Goal: Task Accomplishment & Management: Use online tool/utility

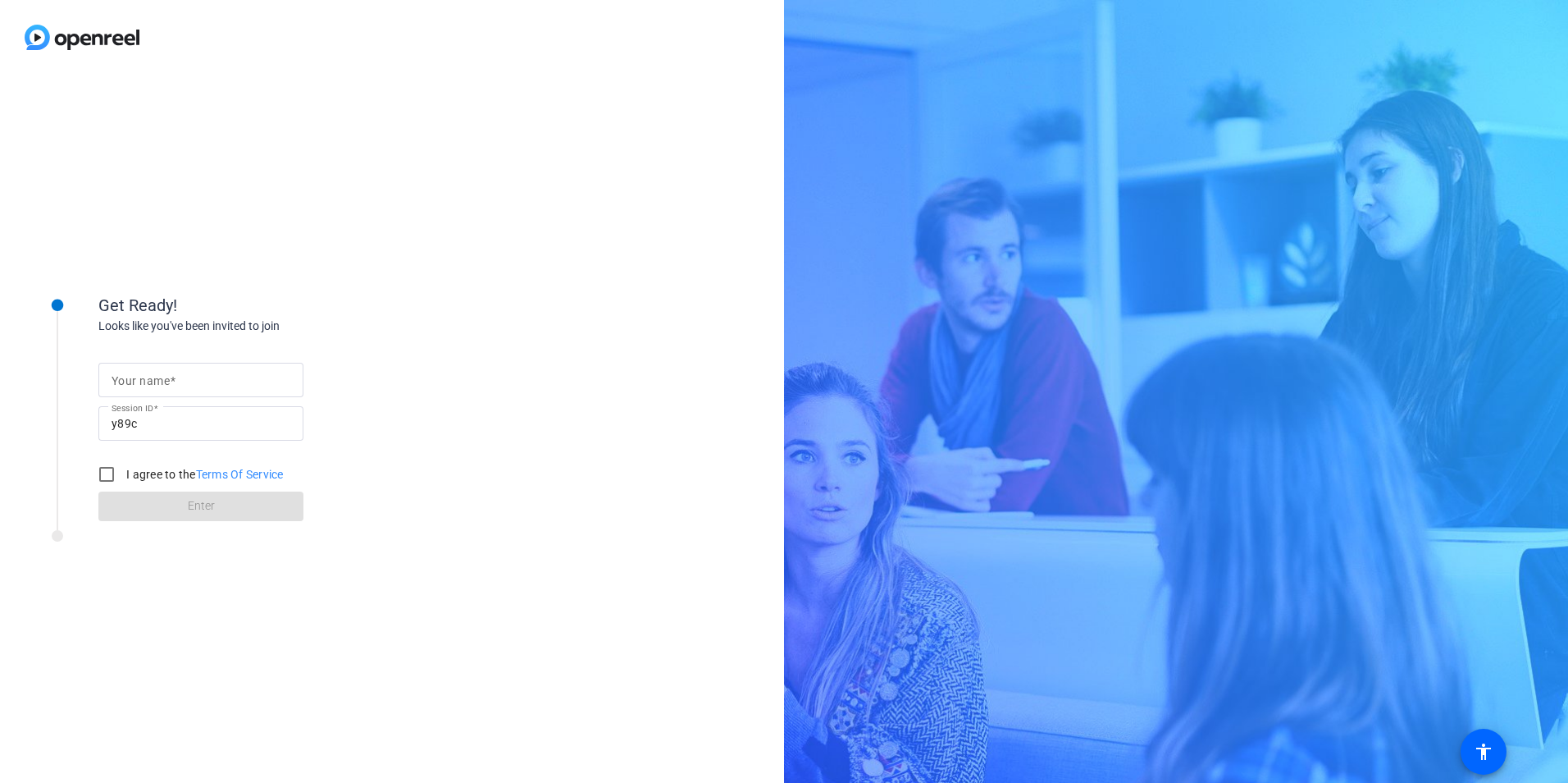
click at [177, 377] on input "Your name" at bounding box center [201, 379] width 179 height 19
type input "[PERSON_NAME]"
click at [100, 466] on input "I agree to the Terms Of Service" at bounding box center [106, 474] width 32 height 32
checkbox input "true"
click at [185, 508] on span at bounding box center [201, 506] width 205 height 40
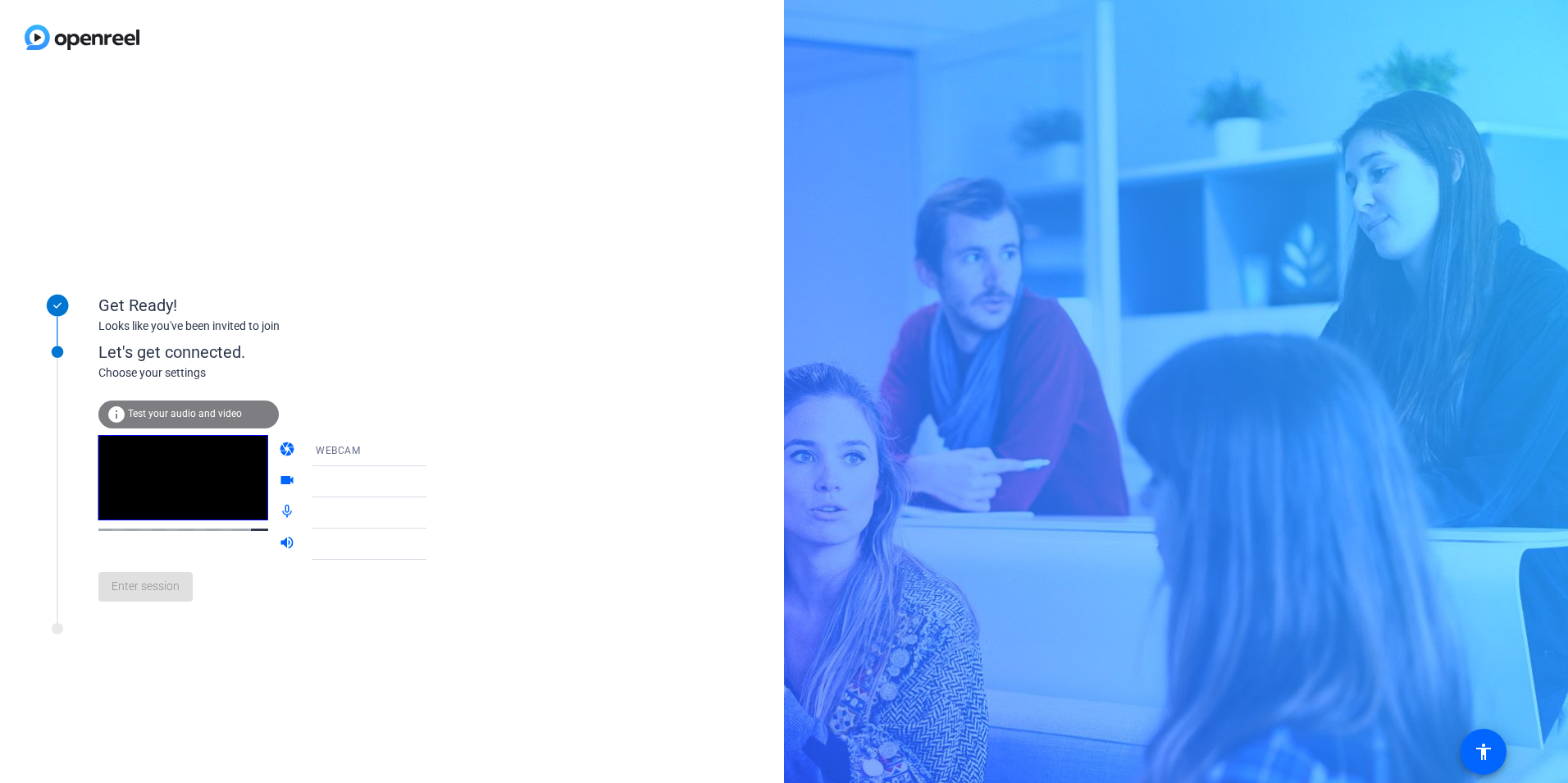
click at [158, 416] on span "Test your audio and video" at bounding box center [184, 414] width 114 height 11
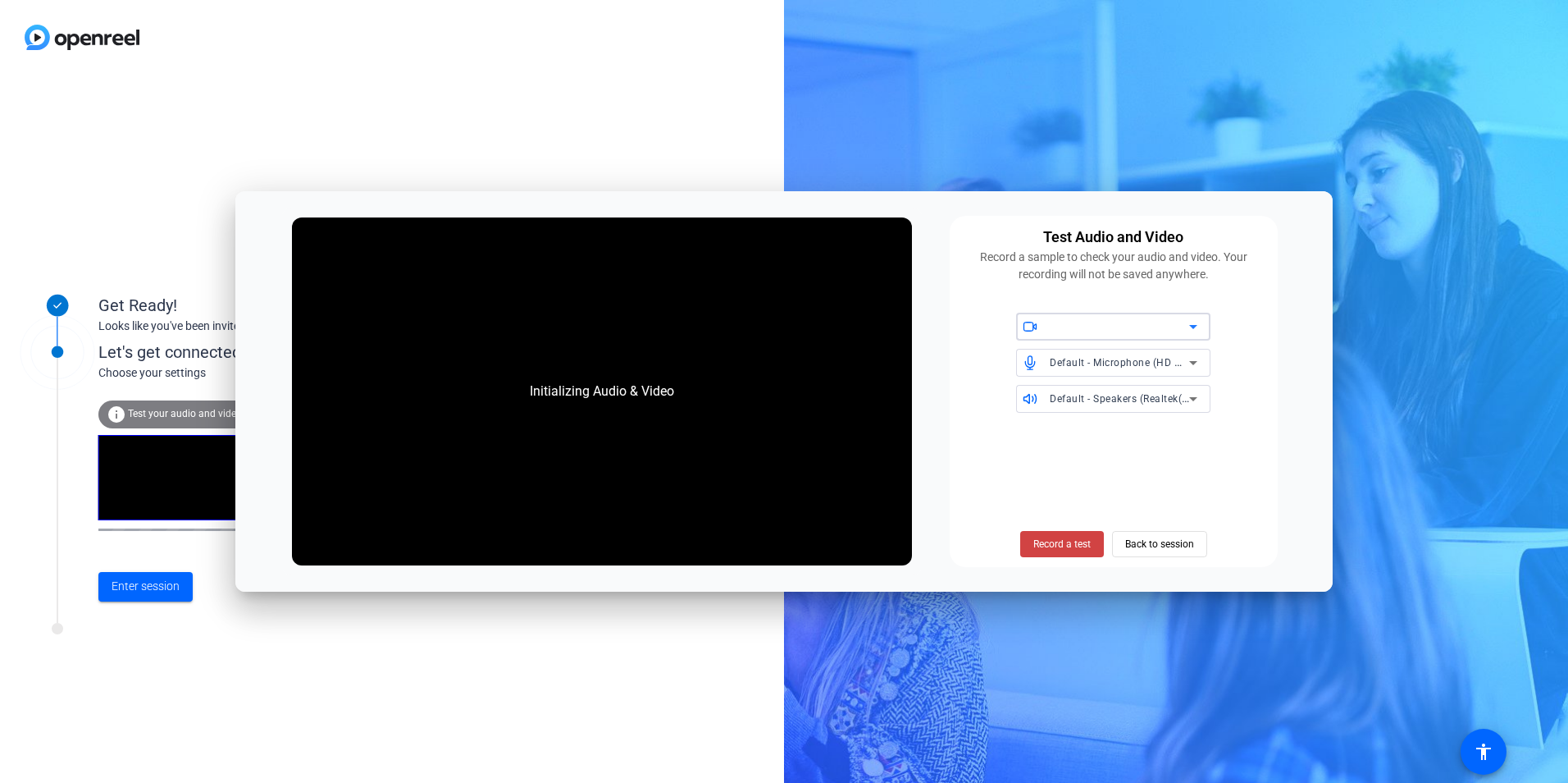
click at [1105, 321] on div at bounding box center [1119, 326] width 140 height 19
click at [1136, 537] on span "Back to session" at bounding box center [1160, 544] width 68 height 31
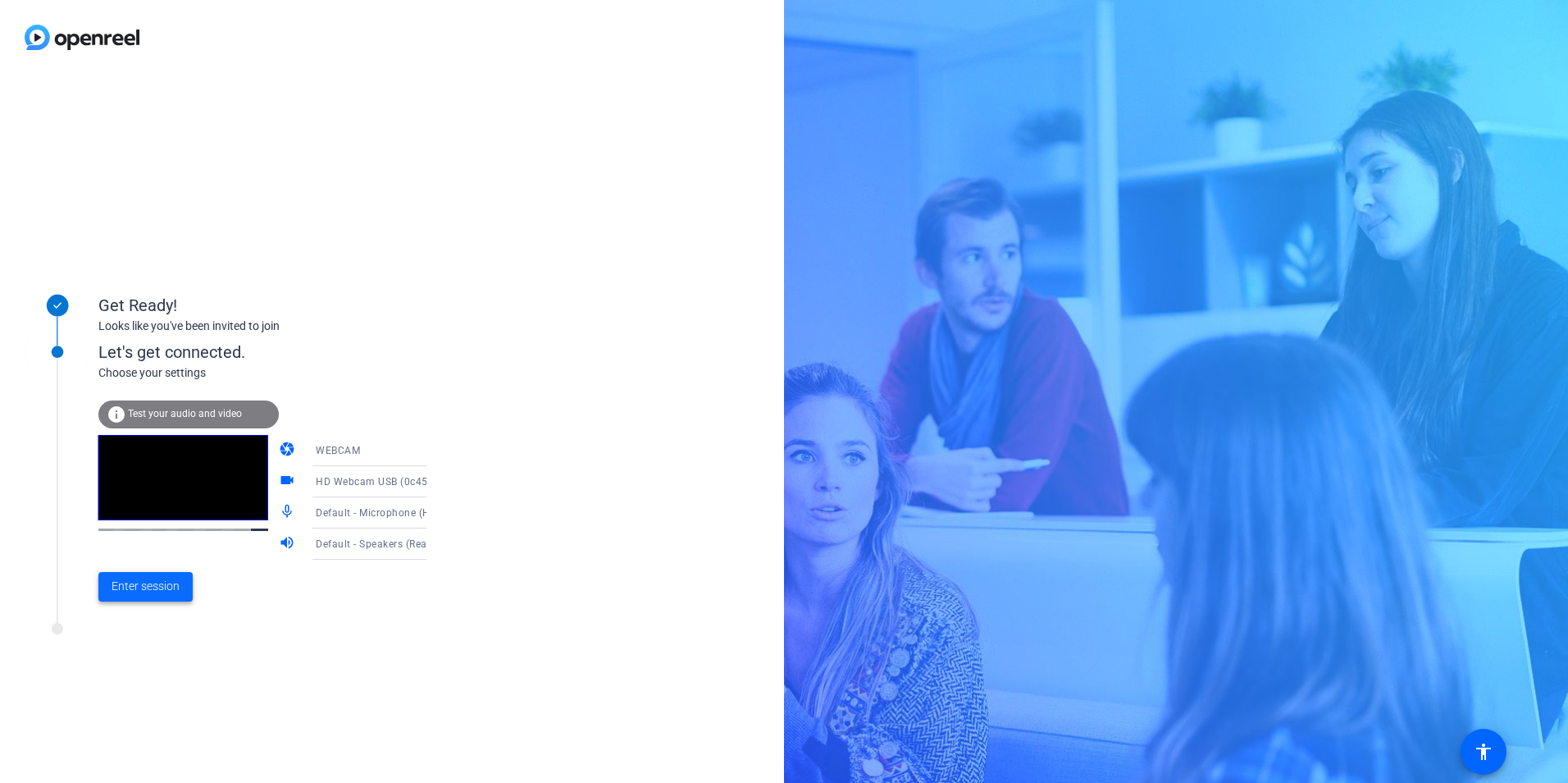
click at [132, 583] on span "Enter session" at bounding box center [146, 586] width 68 height 18
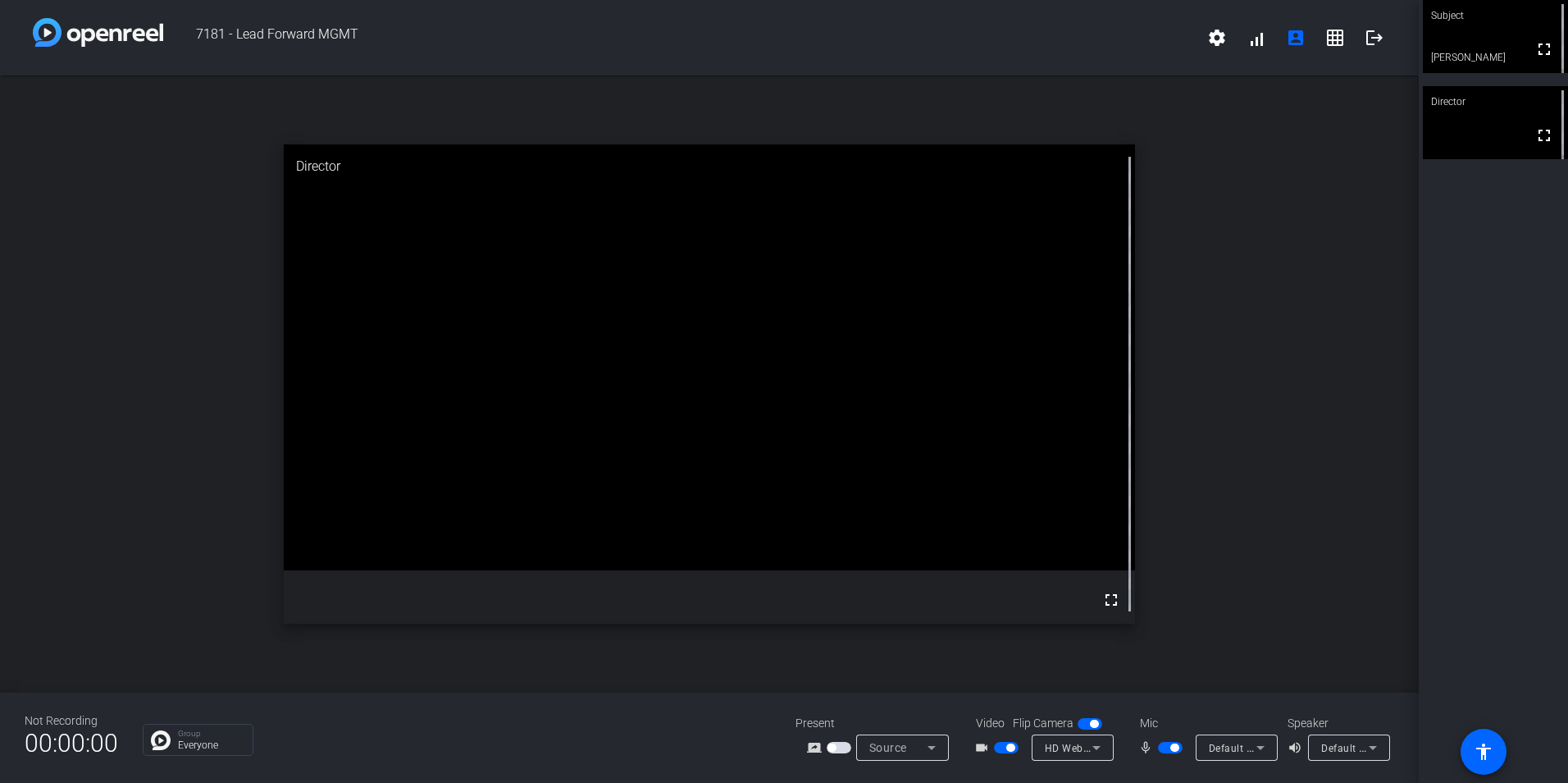
click at [1377, 750] on icon at bounding box center [1373, 747] width 19 height 19
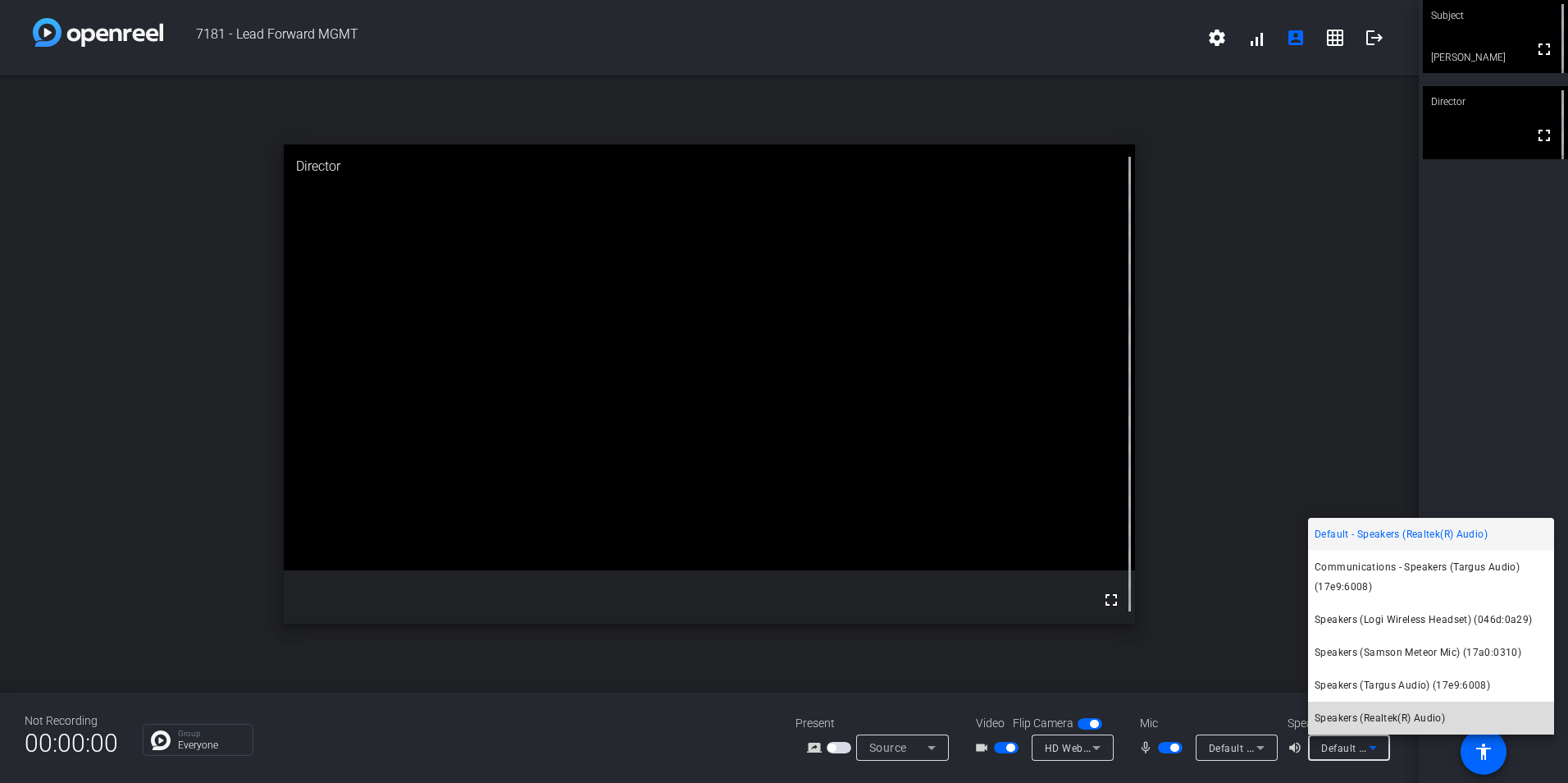
click at [1336, 713] on span "Speakers (Realtek(R) Audio)" at bounding box center [1379, 717] width 130 height 19
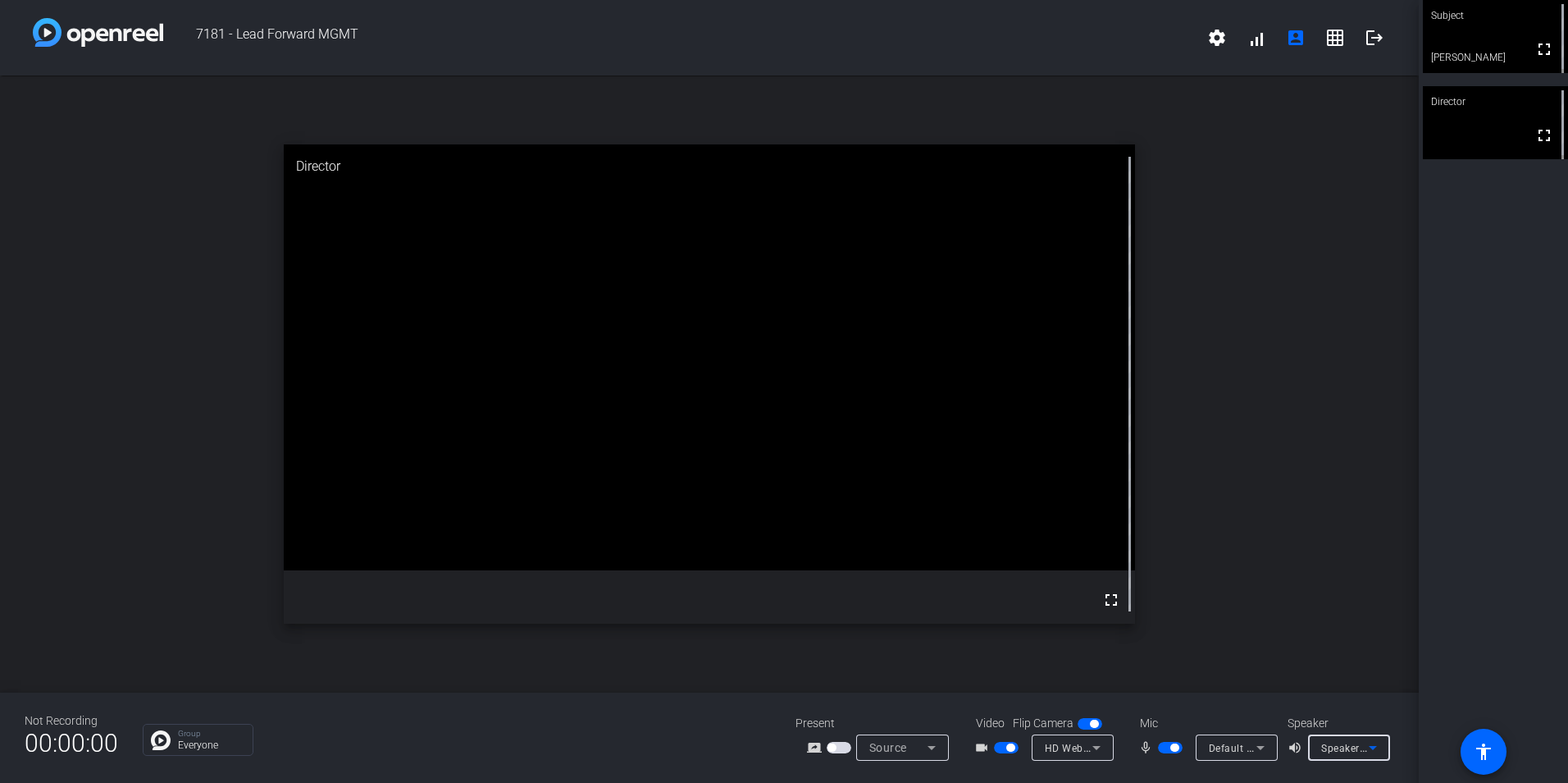
click at [1220, 745] on span "Default - Microphone (HD Webcam USB) (0c45:6366)" at bounding box center [1336, 748] width 253 height 13
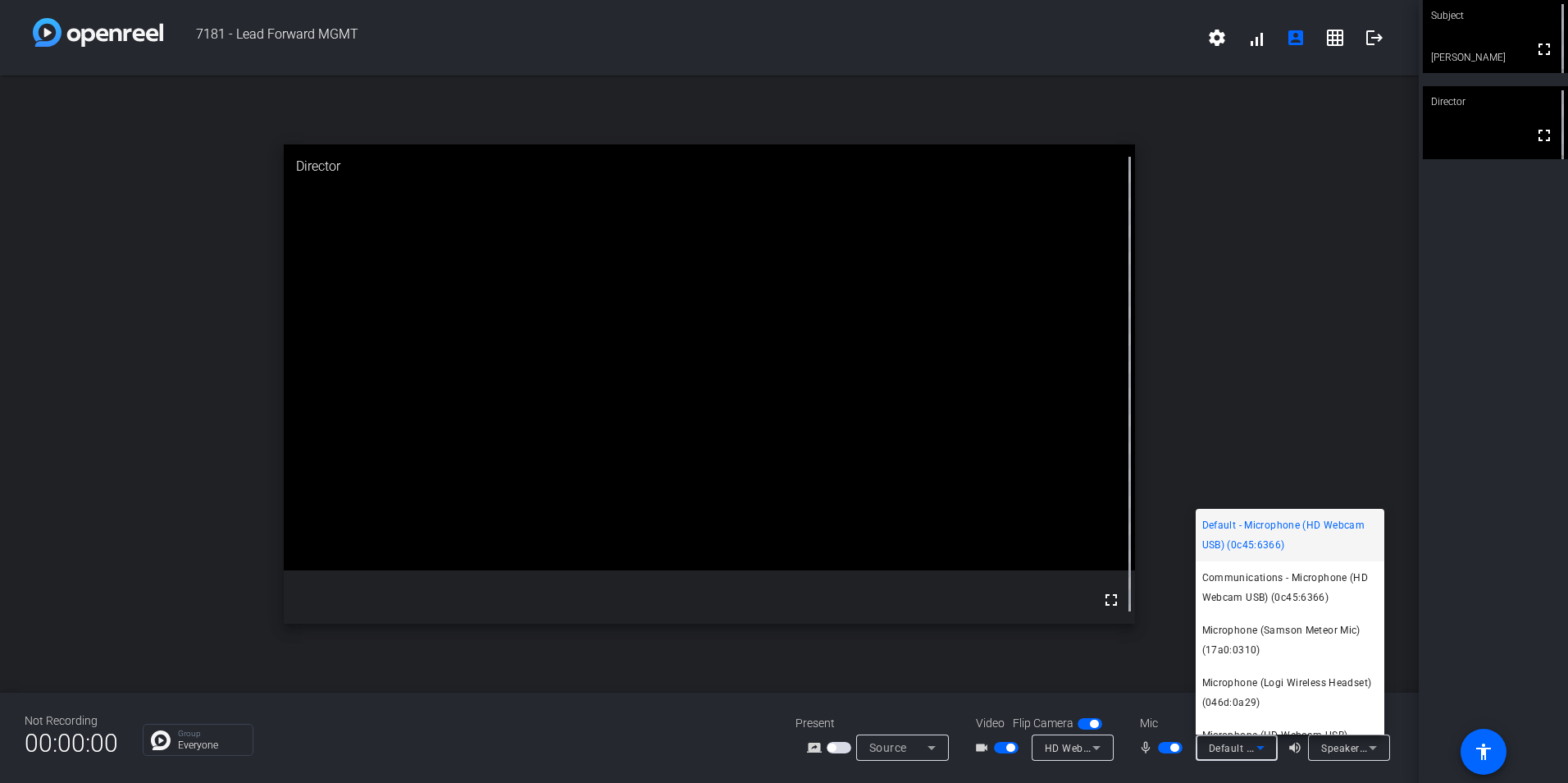
click at [1455, 547] on div at bounding box center [784, 392] width 1568 height 783
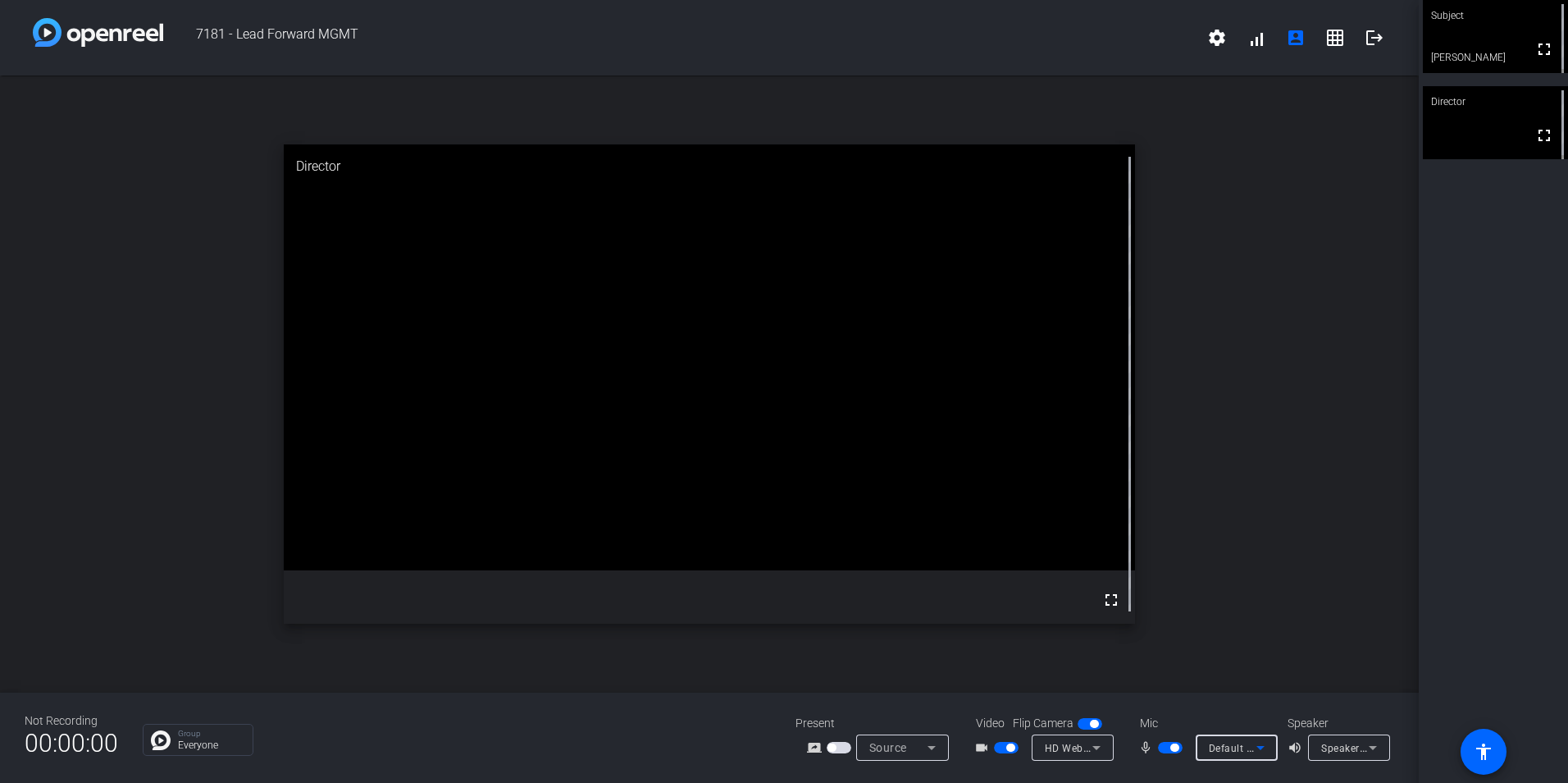
click at [1241, 744] on span "Default - Microphone (HD Webcam USB) (0c45:6366)" at bounding box center [1336, 748] width 253 height 13
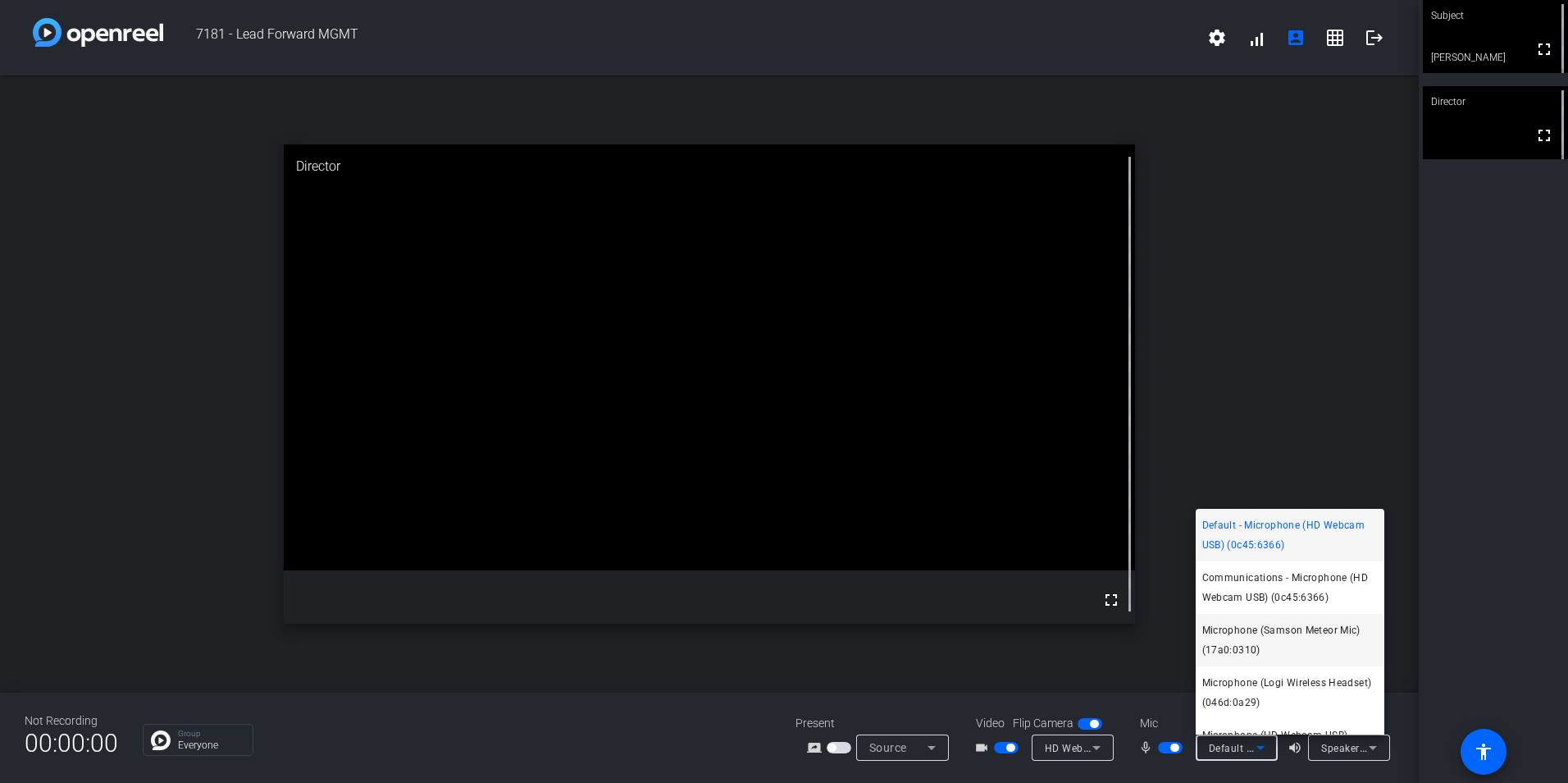
click at [1282, 646] on span "Microphone (Samson Meteor Mic) (17a0:0310)" at bounding box center [1290, 640] width 176 height 40
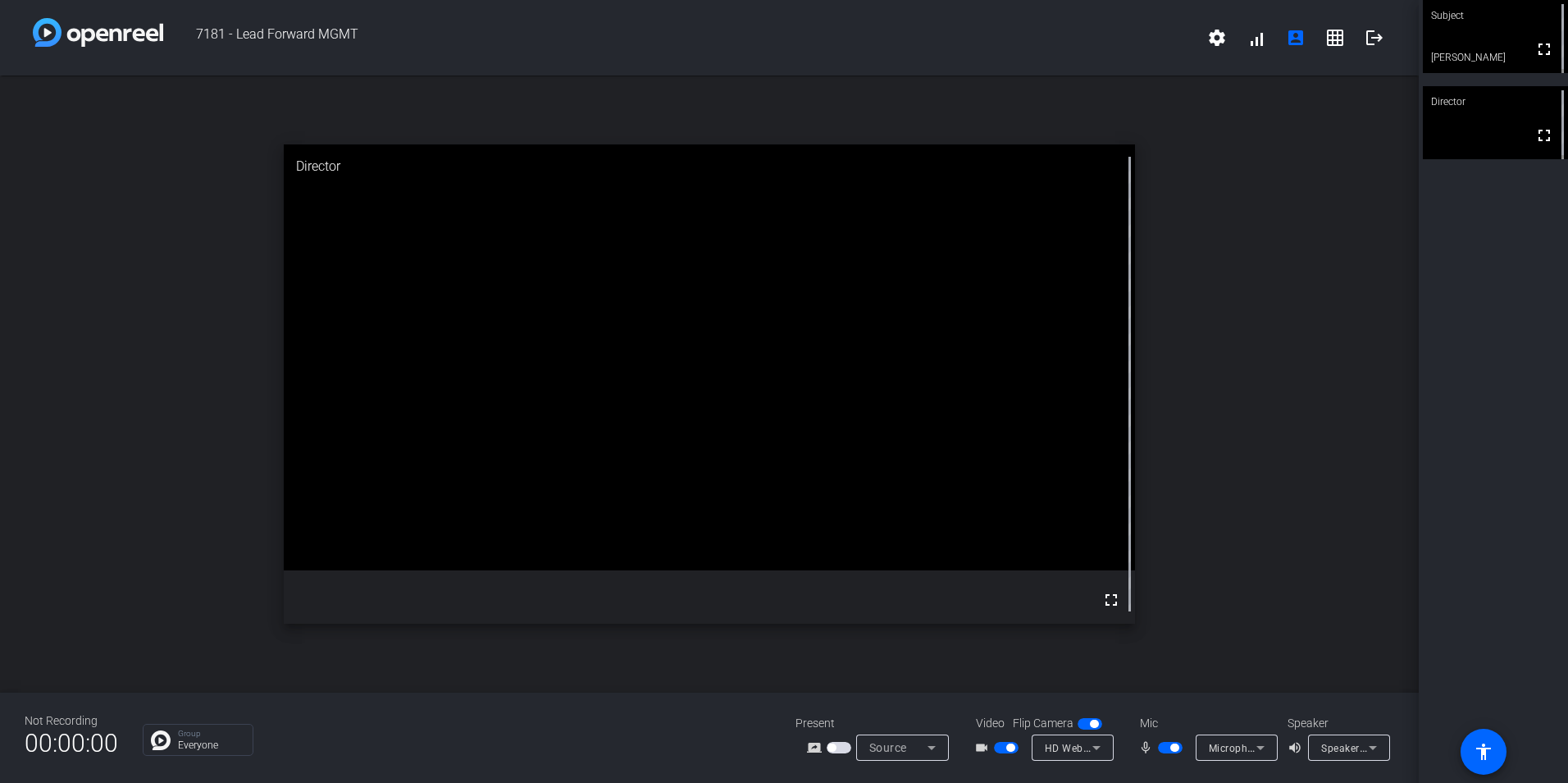
click at [1351, 745] on span "Speakers (Realtek(R) Audio)" at bounding box center [1388, 748] width 134 height 13
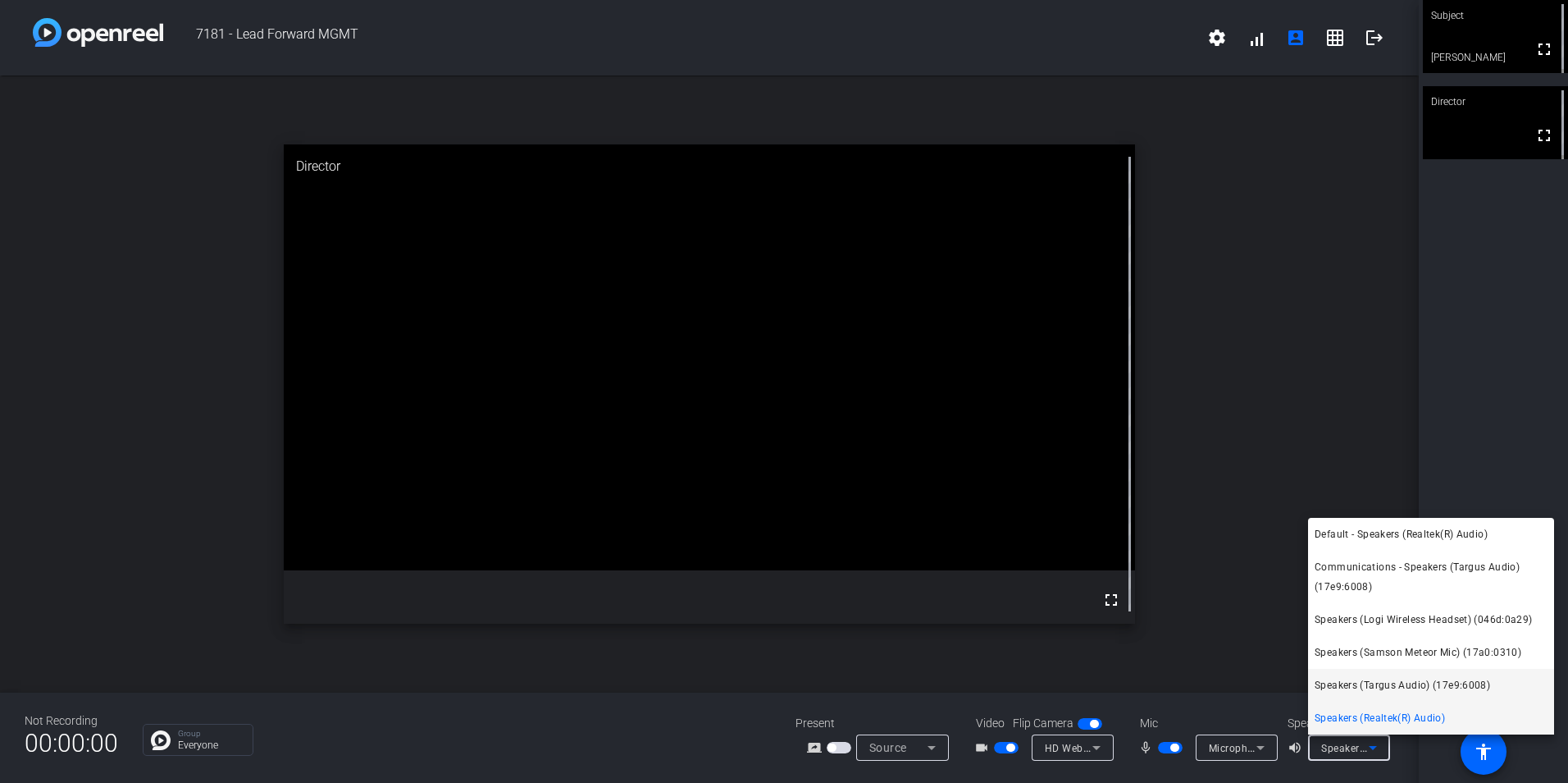
click at [1364, 680] on span "Speakers (Targus Audio) (17e9:6008)" at bounding box center [1402, 685] width 176 height 19
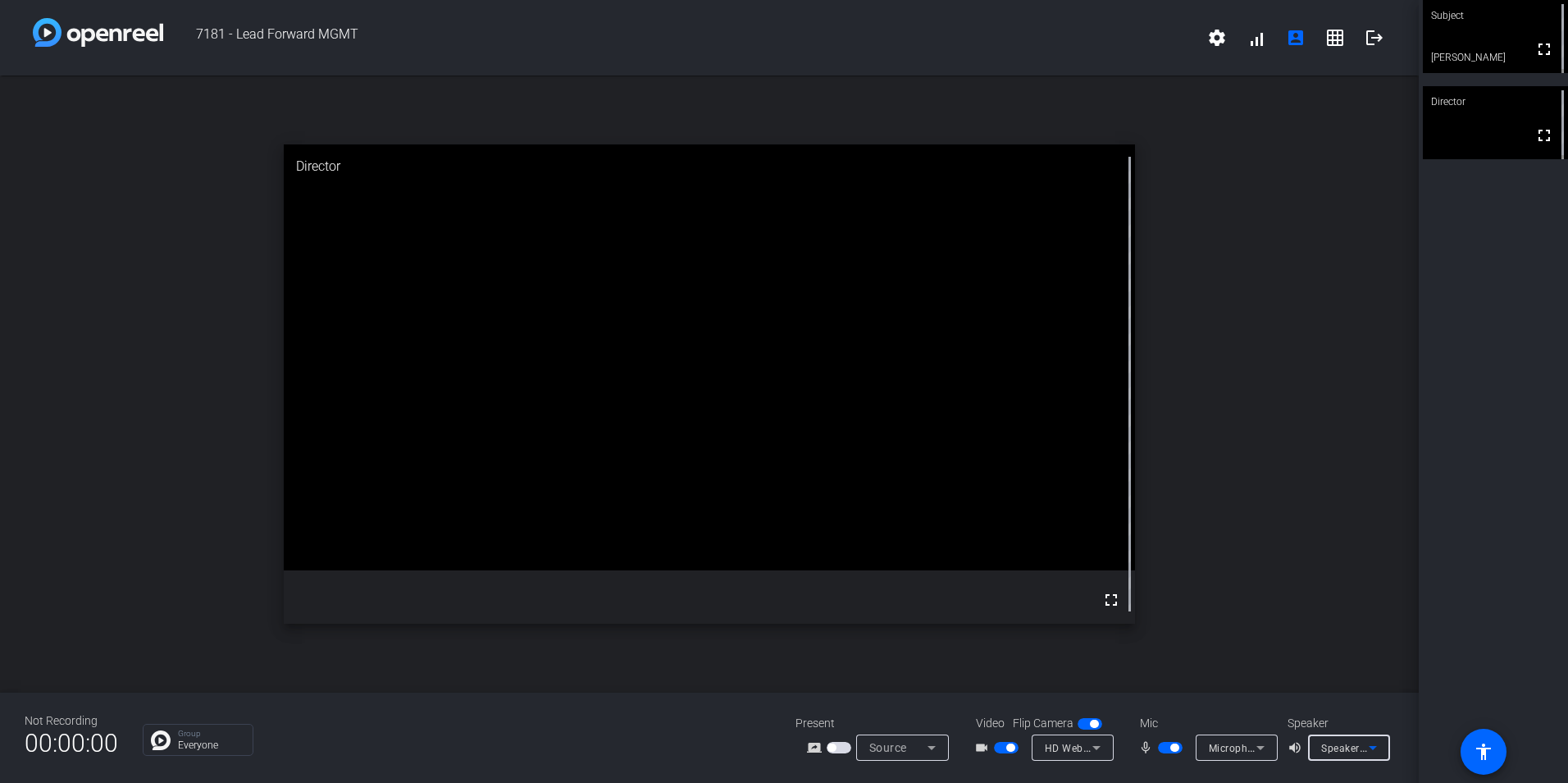
click at [1362, 738] on div "Speakers (Targus Audio) (17e9:6008)" at bounding box center [1344, 748] width 47 height 20
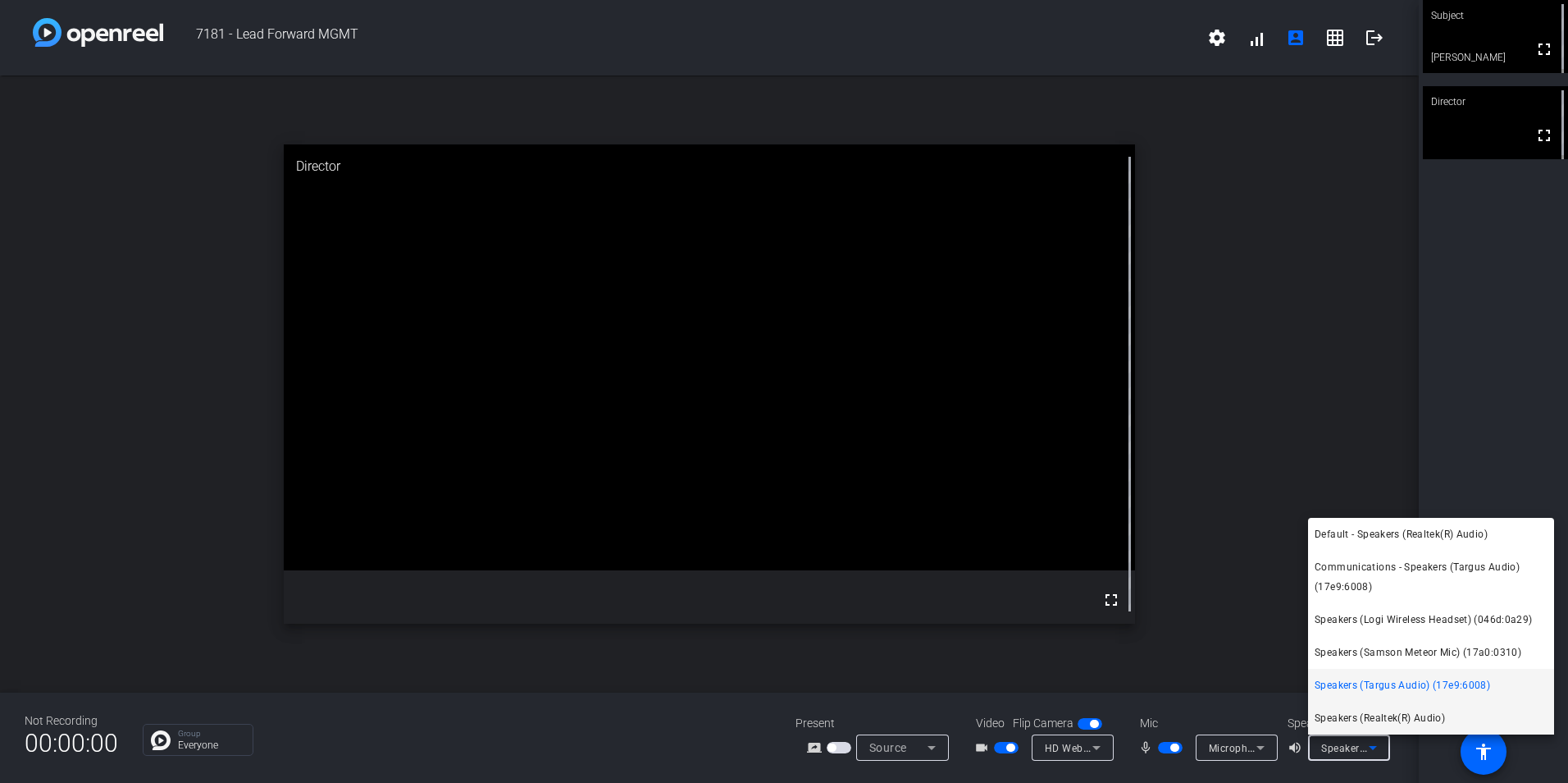
click at [1355, 710] on span "Speakers (Realtek(R) Audio)" at bounding box center [1379, 717] width 130 height 19
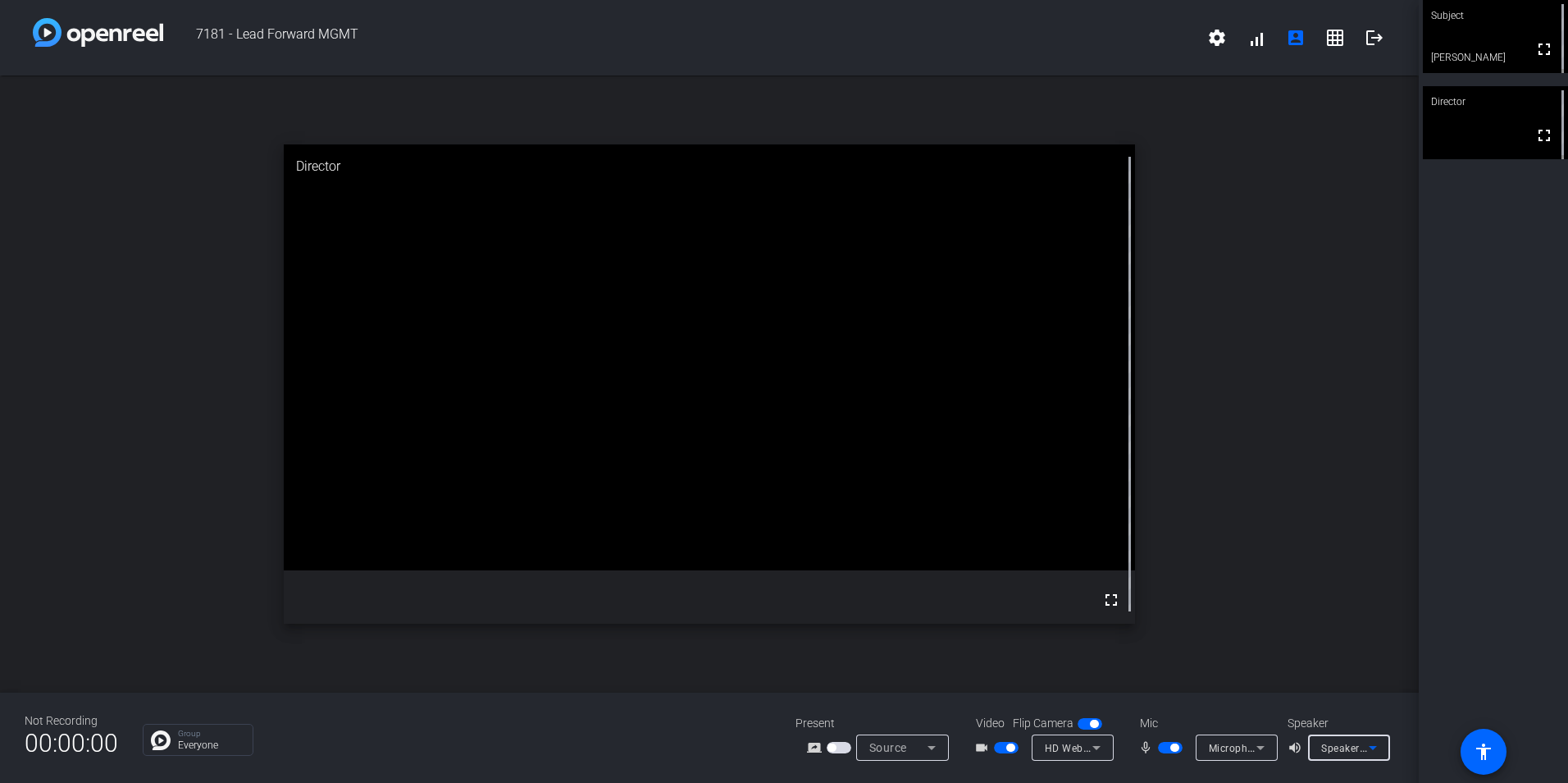
click at [1506, 666] on div "Subject fullscreen [PERSON_NAME] Director fullscreen" at bounding box center [1493, 392] width 149 height 783
click at [1101, 746] on icon at bounding box center [1096, 747] width 19 height 19
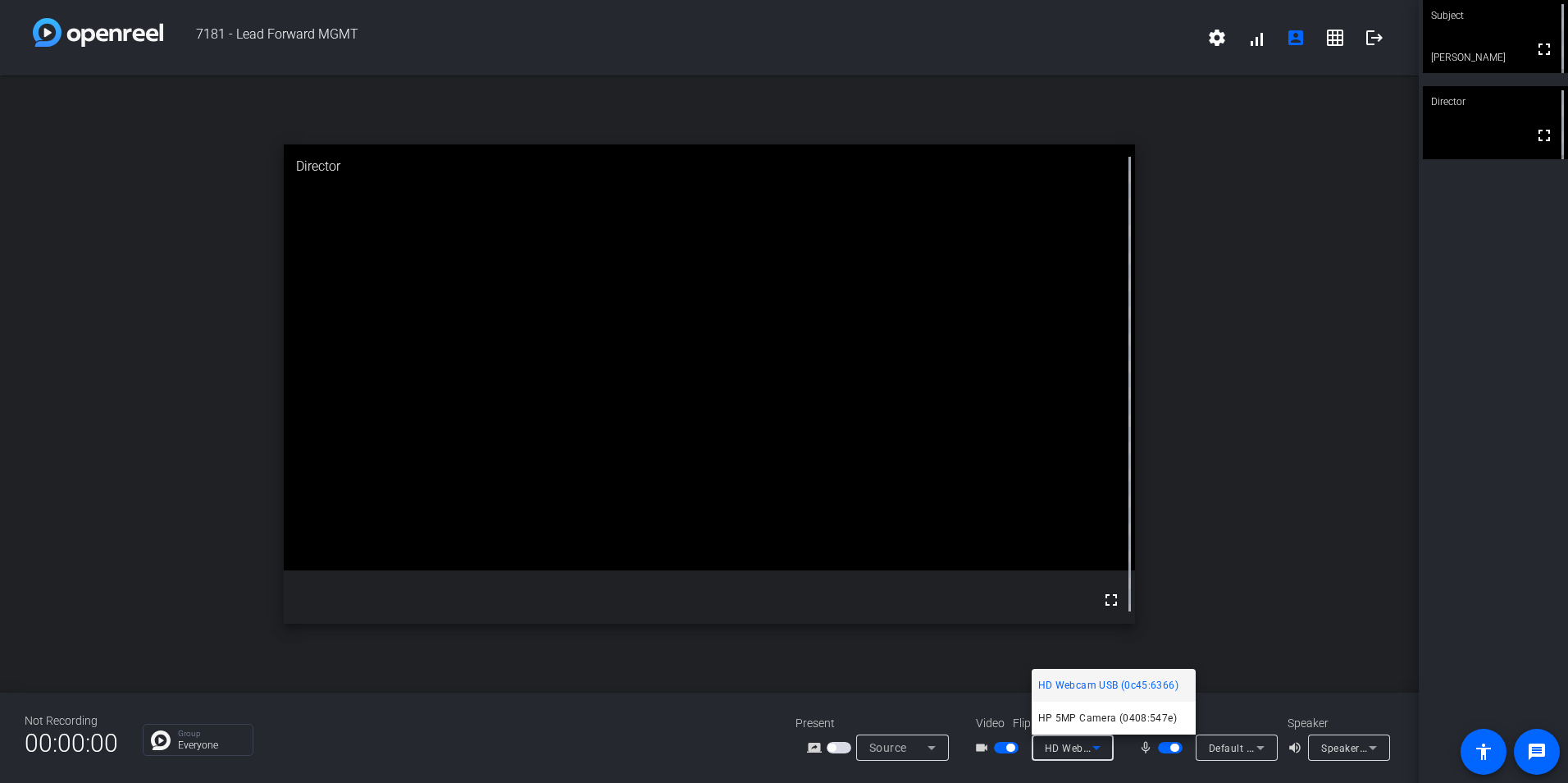
click at [1110, 682] on span "HD Webcam USB (0c45:6366)" at bounding box center [1109, 685] width 141 height 19
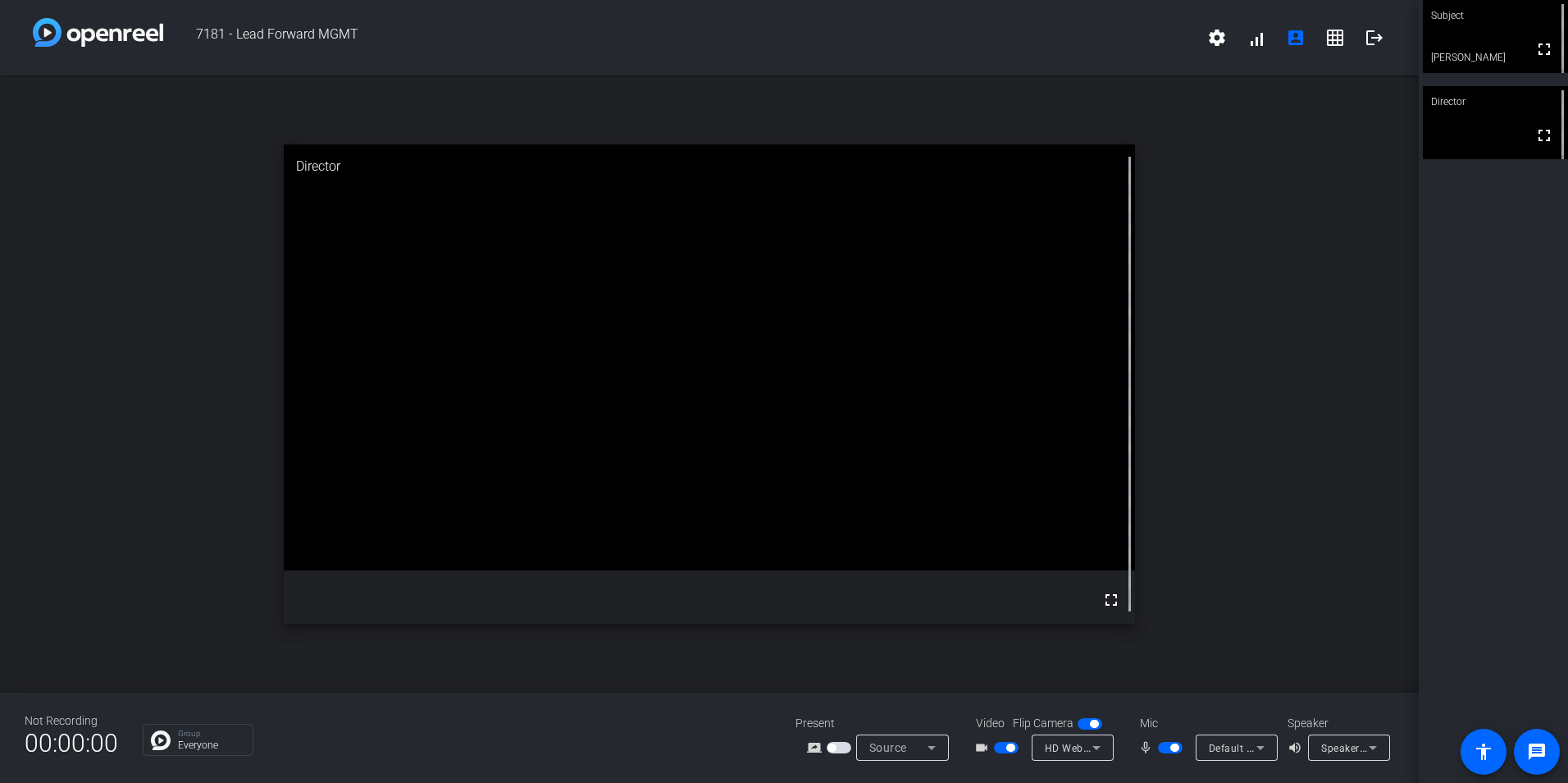
click at [1060, 776] on div at bounding box center [1072, 770] width 82 height 19
click at [1071, 748] on span "HD Webcam USB (0c45:6366)" at bounding box center [1117, 748] width 143 height 13
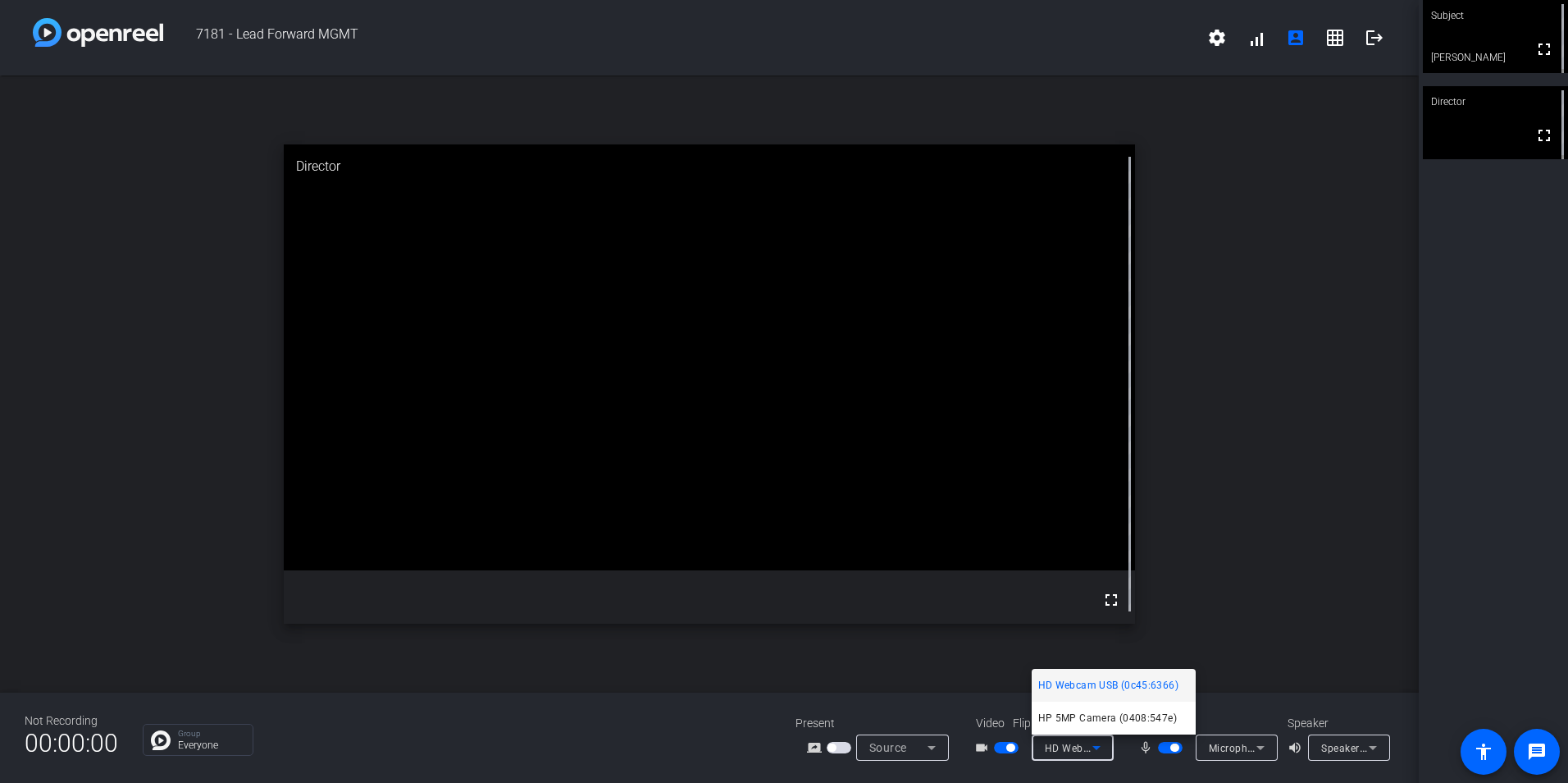
click at [1109, 688] on span "HD Webcam USB (0c45:6366)" at bounding box center [1109, 685] width 141 height 19
click at [1465, 415] on div "Subject fullscreen [PERSON_NAME] Director fullscreen" at bounding box center [1493, 392] width 149 height 783
click at [1100, 746] on icon at bounding box center [1096, 747] width 19 height 19
click at [1100, 688] on span "HD Webcam USB (0c45:6366)" at bounding box center [1109, 685] width 141 height 19
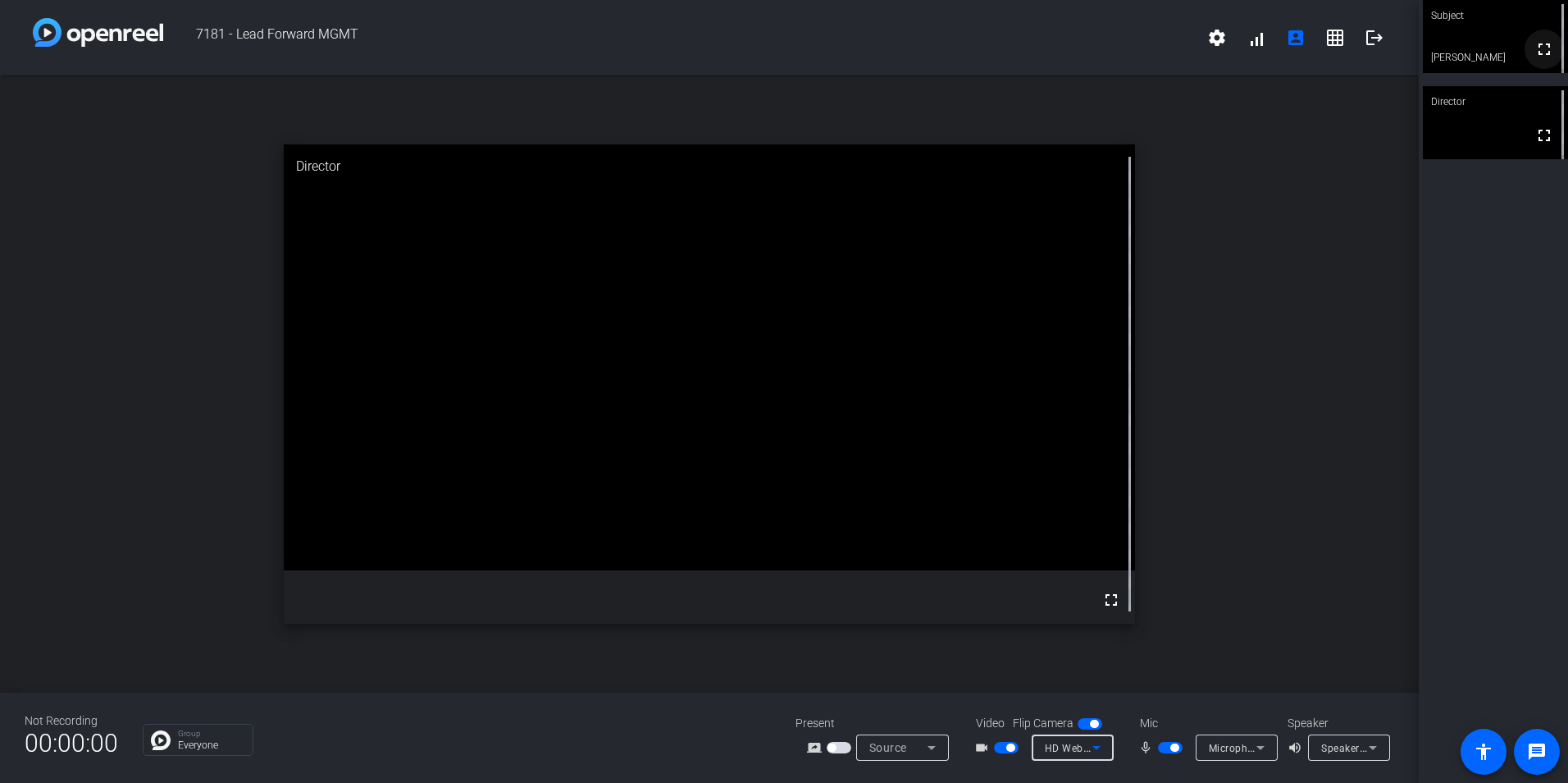
click at [1525, 56] on span at bounding box center [1544, 49] width 40 height 40
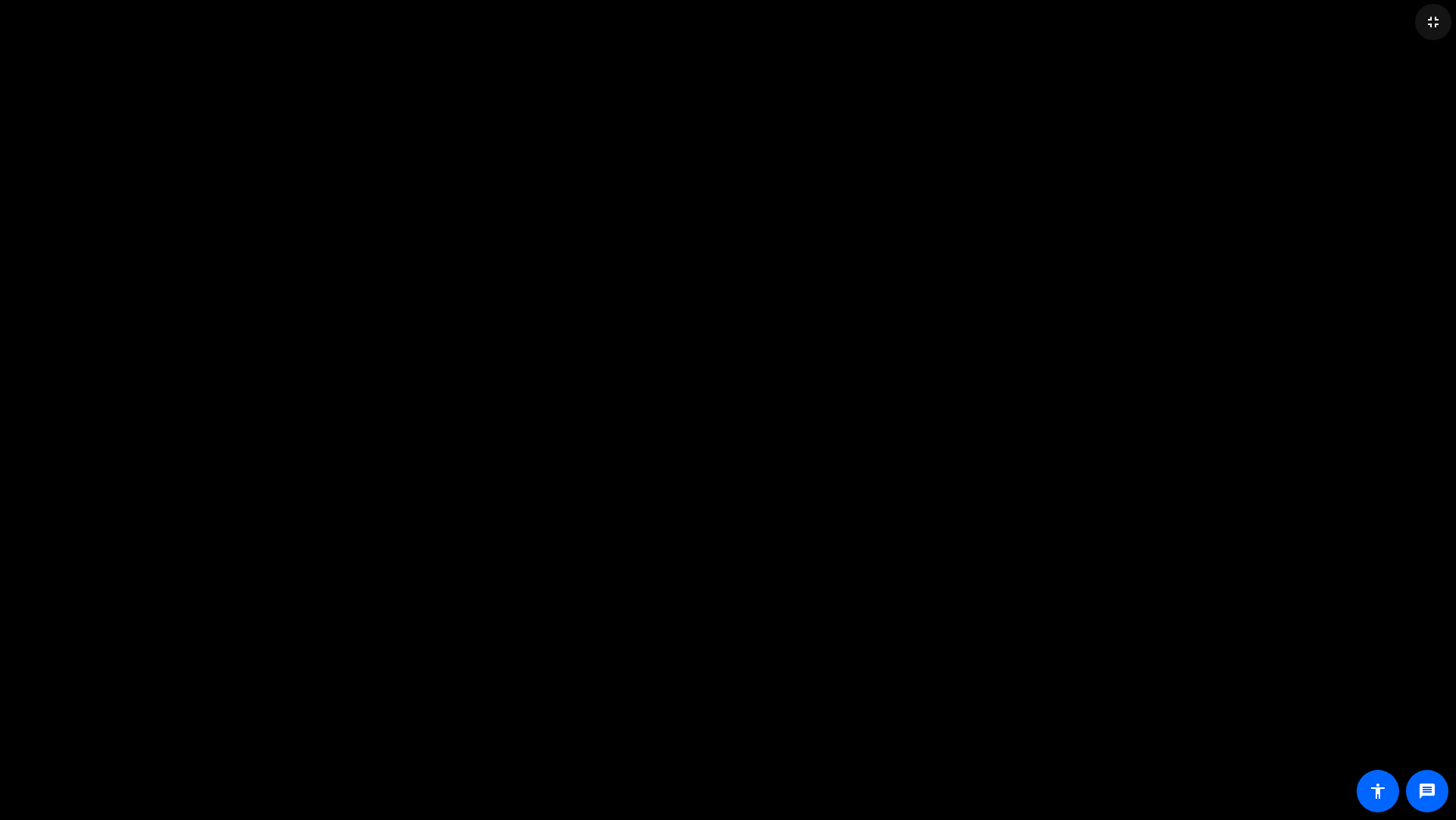
click at [1428, 21] on mat-icon "fullscreen_exit" at bounding box center [1433, 21] width 18 height 18
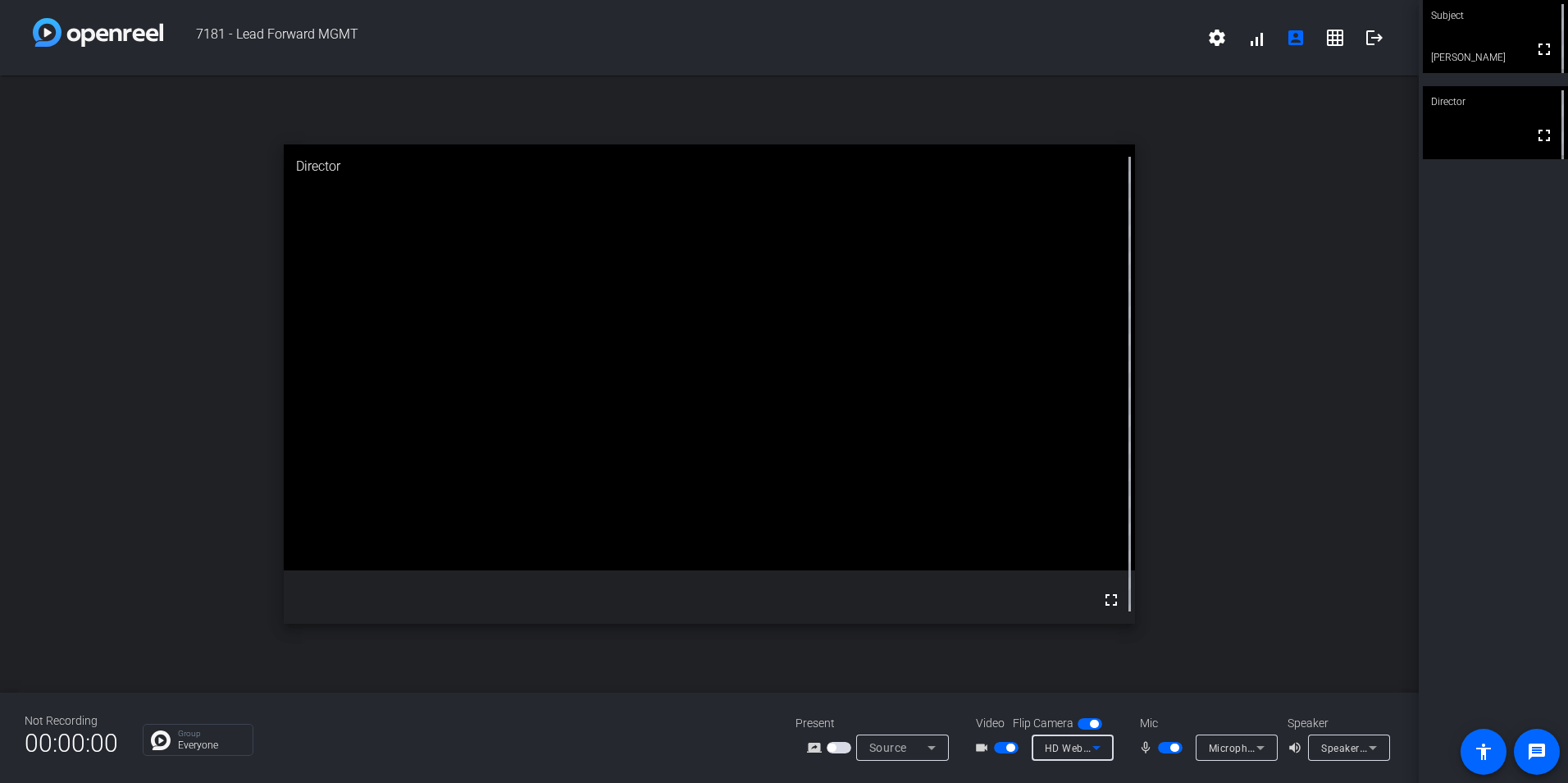
click at [1069, 744] on span "HD Webcam USB (0c45:6366)" at bounding box center [1117, 748] width 143 height 13
click at [1082, 684] on span "HD Webcam USB (0c45:6366)" at bounding box center [1109, 685] width 141 height 19
click at [1501, 435] on div "Subject fullscreen [PERSON_NAME] Director fullscreen" at bounding box center [1493, 392] width 149 height 783
click at [1066, 757] on div "HD Webcam USB (0c45:6366)" at bounding box center [1068, 748] width 47 height 20
click at [1084, 684] on span "HD Webcam USB (0c45:6366)" at bounding box center [1109, 685] width 141 height 19
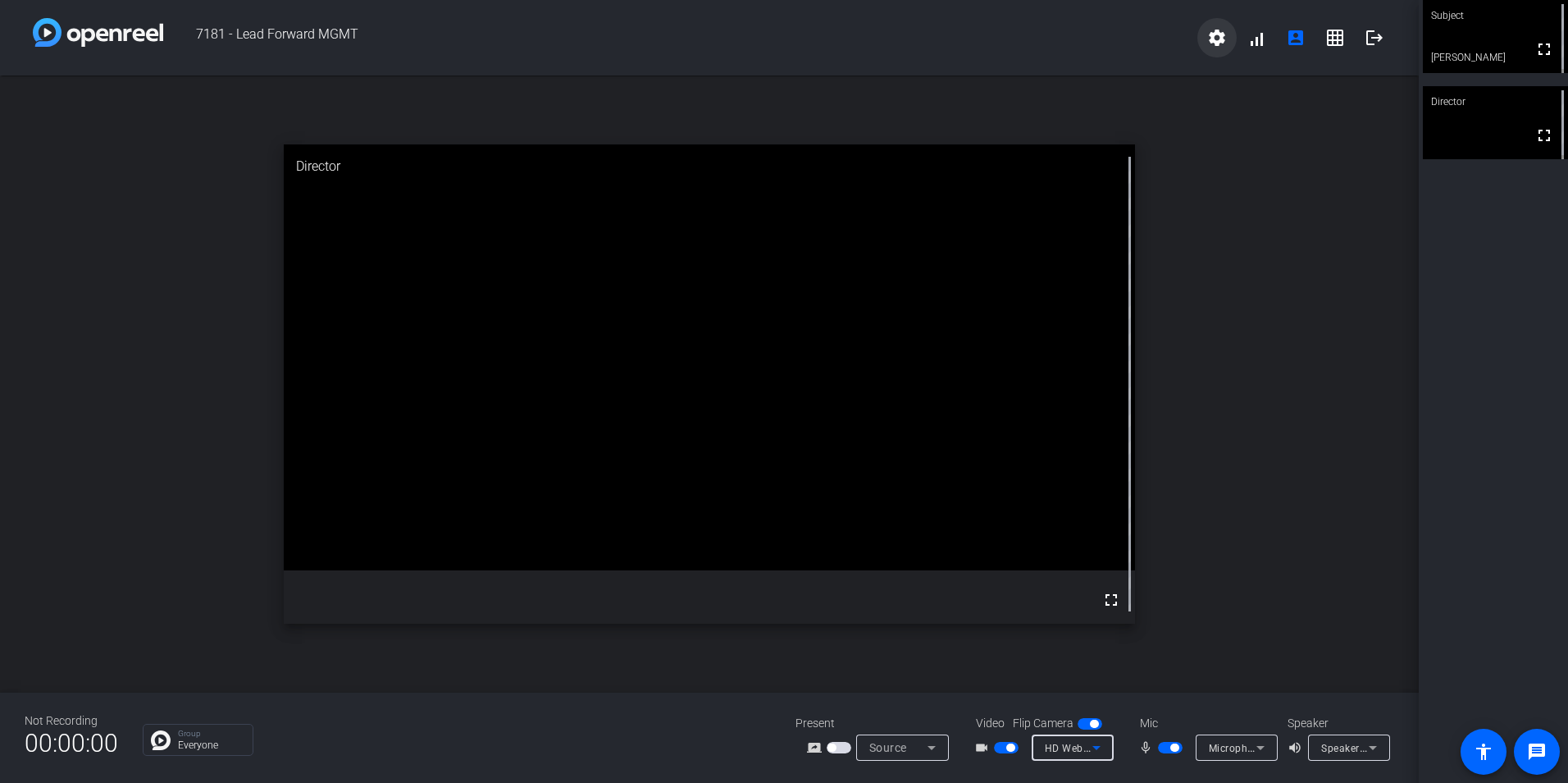
click at [1207, 38] on mat-icon "settings" at bounding box center [1216, 37] width 19 height 19
click at [1446, 304] on div at bounding box center [784, 392] width 1568 height 783
